Goal: Task Accomplishment & Management: Manage account settings

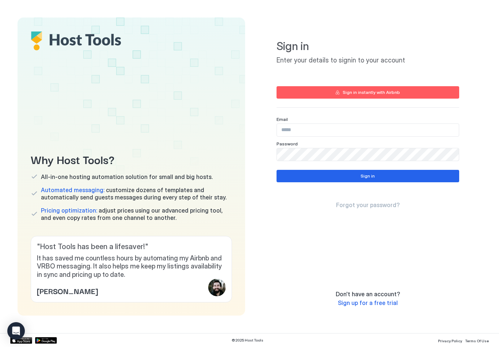
click at [336, 127] on input "Input Field" at bounding box center [368, 130] width 182 height 12
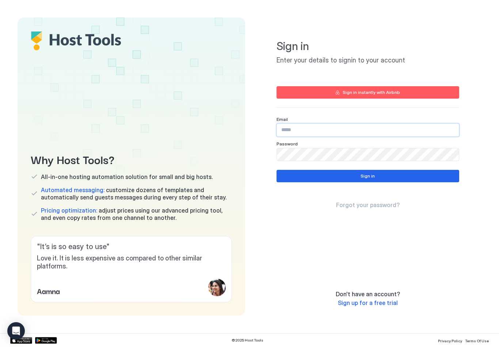
type input "**********"
click at [381, 174] on button "Sign in" at bounding box center [367, 176] width 183 height 12
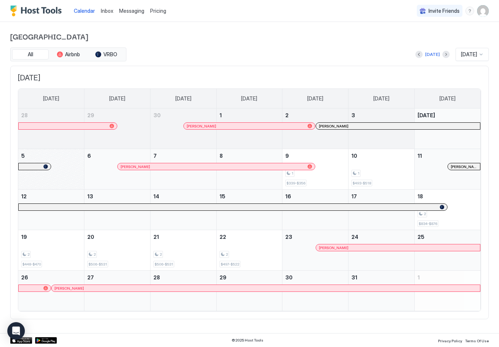
click at [362, 128] on div "[PERSON_NAME]" at bounding box center [398, 126] width 164 height 7
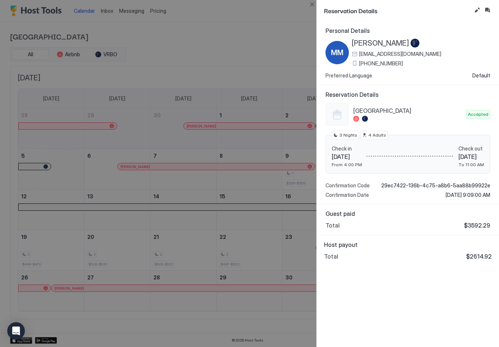
click at [476, 10] on button "Edit reservation" at bounding box center [476, 10] width 9 height 9
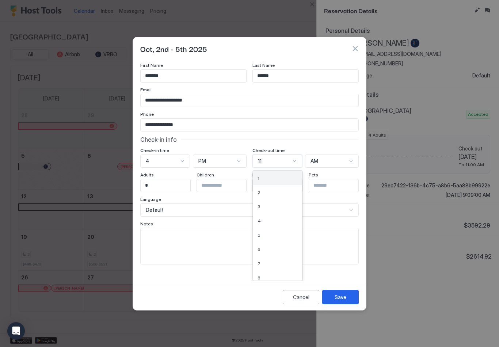
click at [274, 176] on div "1" at bounding box center [277, 177] width 40 height 5
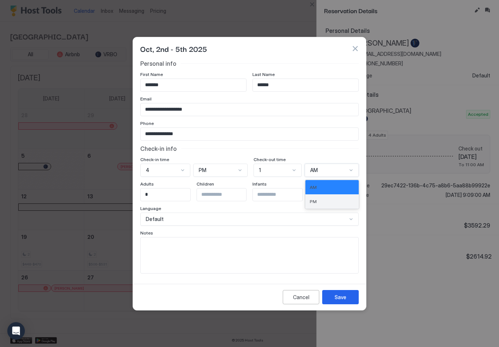
click at [325, 197] on div "PM" at bounding box center [331, 201] width 53 height 14
click at [342, 299] on div "Save" at bounding box center [340, 297] width 12 height 8
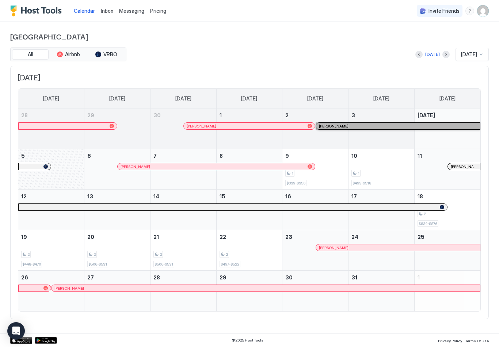
click at [382, 123] on link "[PERSON_NAME]" at bounding box center [397, 125] width 165 height 7
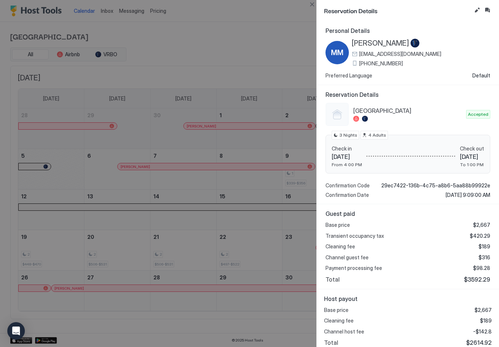
click at [497, 5] on div "Reservation Details" at bounding box center [408, 10] width 182 height 21
click at [490, 8] on button "Inbox" at bounding box center [487, 10] width 9 height 9
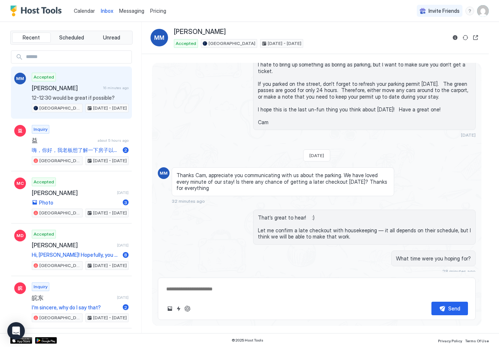
scroll to position [1242, 0]
click at [455, 310] on div "Scheduled Messages" at bounding box center [442, 314] width 50 height 8
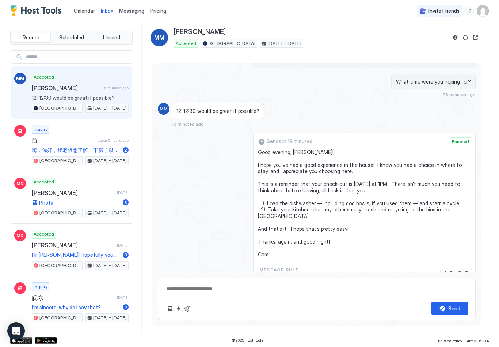
scroll to position [1412, 0]
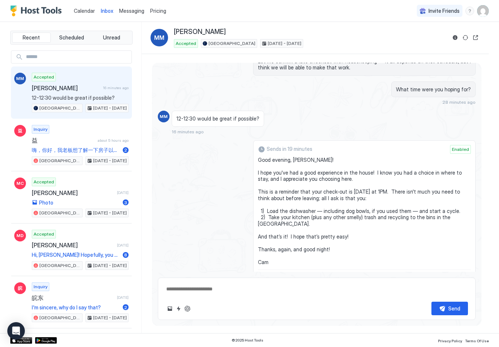
click at [459, 277] on button "Send now" at bounding box center [458, 280] width 7 height 7
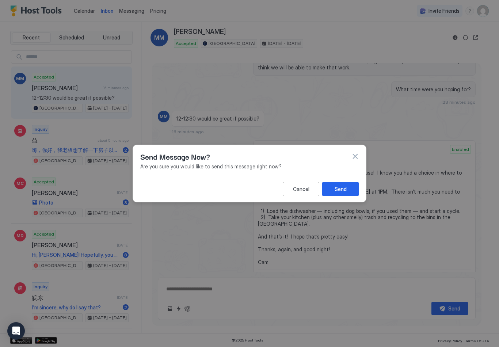
click at [342, 189] on div "Send" at bounding box center [340, 189] width 12 height 8
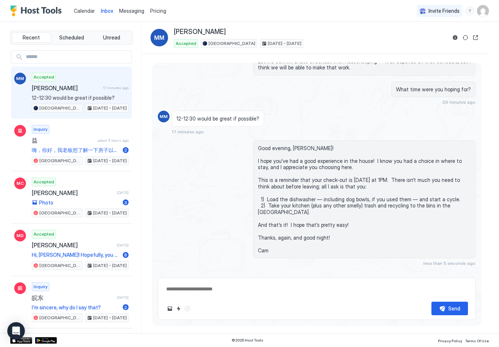
scroll to position [1384, 0]
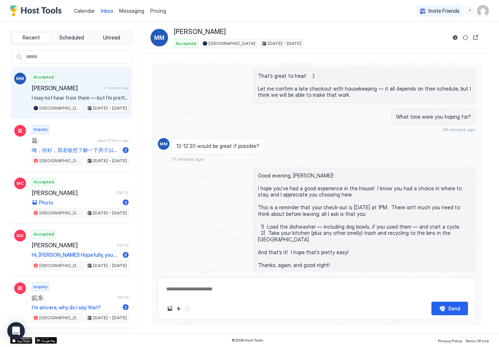
type textarea "*"
